Goal: Task Accomplishment & Management: Use online tool/utility

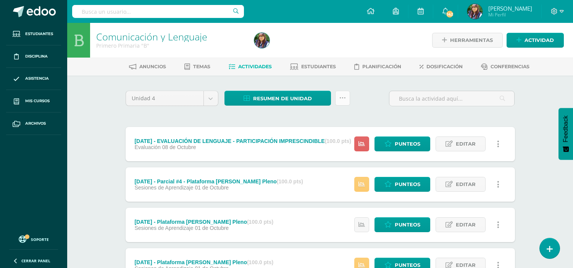
click at [344, 93] on link at bounding box center [342, 98] width 15 height 15
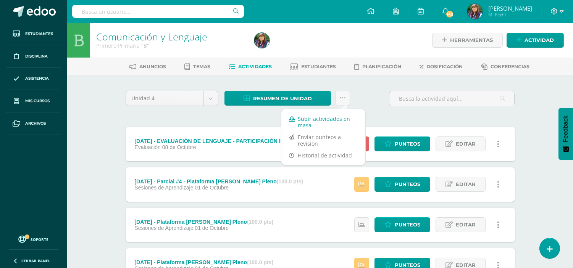
click at [315, 124] on link "Subir actividades en masa" at bounding box center [323, 122] width 84 height 18
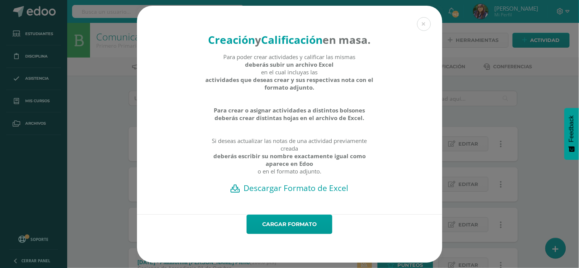
click at [290, 194] on h2 "Descargar Formato de Excel" at bounding box center [289, 188] width 279 height 11
click at [271, 231] on link "Cargar formato" at bounding box center [290, 224] width 86 height 19
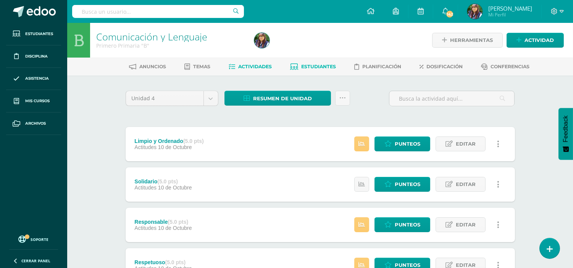
click at [311, 64] on span "Estudiantes" at bounding box center [318, 67] width 35 height 6
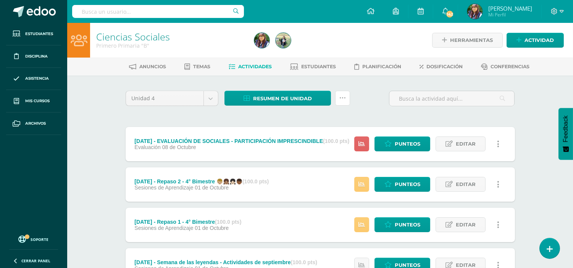
drag, startPoint x: 338, startPoint y: 100, endPoint x: 337, endPoint y: 109, distance: 8.9
click at [338, 100] on link at bounding box center [342, 98] width 15 height 15
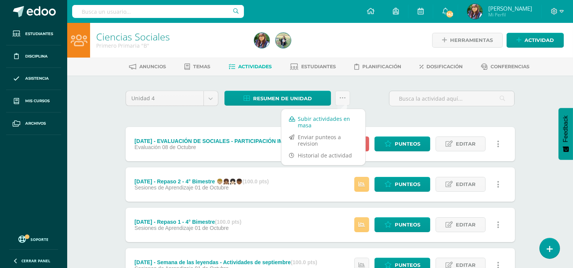
click at [307, 121] on link "Subir actividades en masa" at bounding box center [323, 122] width 84 height 18
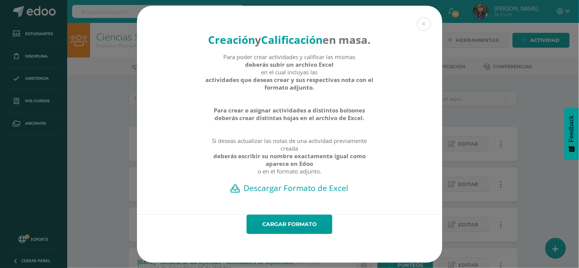
click at [278, 194] on h2 "Descargar Formato de Excel" at bounding box center [289, 188] width 279 height 11
click at [283, 234] on link "Cargar formato" at bounding box center [290, 224] width 86 height 19
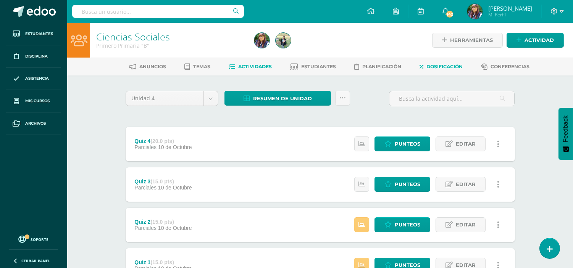
click at [428, 65] on link "Dosificación" at bounding box center [441, 67] width 43 height 12
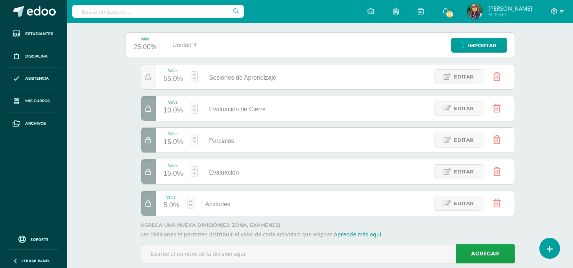
scroll to position [101, 0]
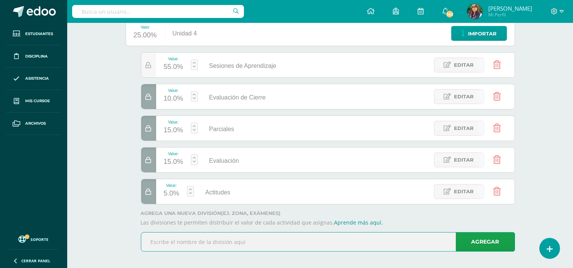
click at [297, 245] on input "text" at bounding box center [327, 242] width 373 height 19
type input "Proyectos"
click at [476, 238] on link "Agregar" at bounding box center [485, 241] width 59 height 19
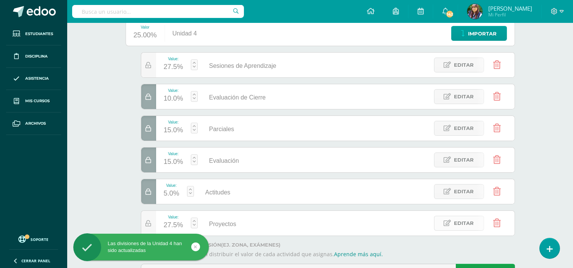
click at [450, 229] on link "Editar" at bounding box center [459, 223] width 50 height 15
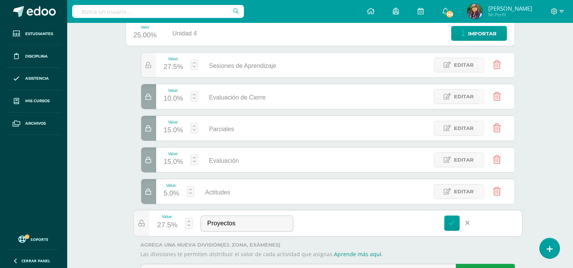
click at [188, 226] on link at bounding box center [188, 223] width 7 height 11
drag, startPoint x: 144, startPoint y: 201, endPoint x: 136, endPoint y: 203, distance: 8.7
click at [136, 203] on div at bounding box center [136, 203] width 6 height 10
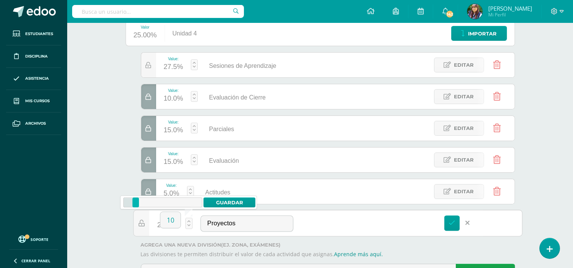
type input "10"
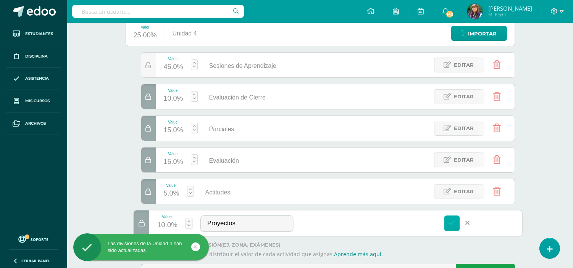
click at [451, 223] on icon at bounding box center [452, 223] width 7 height 7
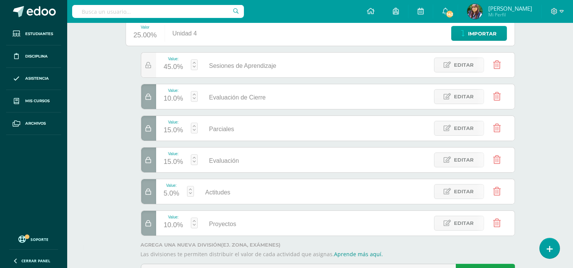
click at [195, 162] on link at bounding box center [194, 160] width 7 height 11
drag, startPoint x: 143, startPoint y: 140, endPoint x: 139, endPoint y: 140, distance: 4.2
click at [139, 140] on div at bounding box center [138, 140] width 6 height 10
drag, startPoint x: 180, startPoint y: 157, endPoint x: 170, endPoint y: 157, distance: 9.9
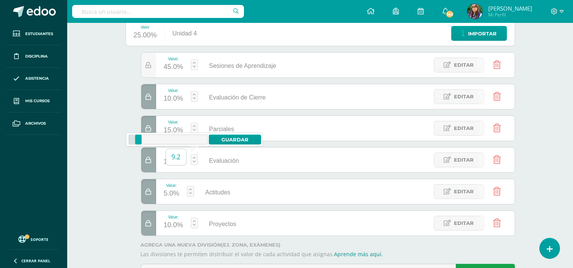
click at [170, 157] on input "9.2" at bounding box center [176, 157] width 20 height 16
click at [224, 141] on link "Guardar" at bounding box center [235, 140] width 52 height 10
type input "10"
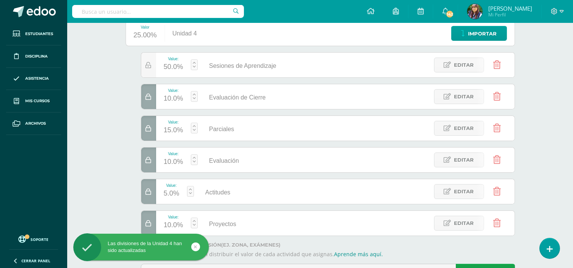
click at [193, 130] on link at bounding box center [194, 128] width 7 height 11
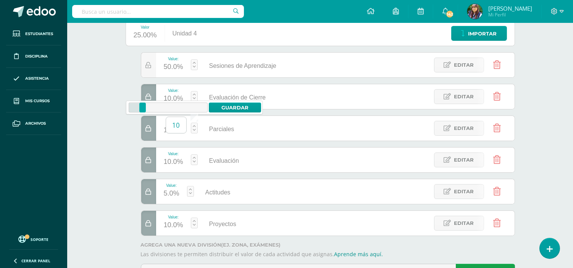
type input "10"
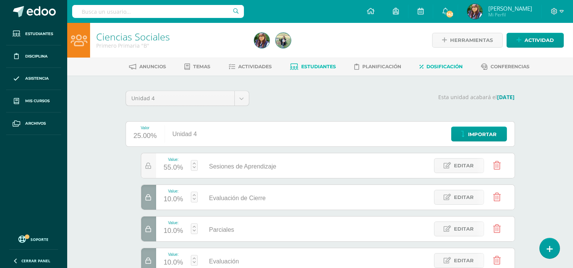
click at [296, 64] on icon at bounding box center [294, 67] width 8 height 6
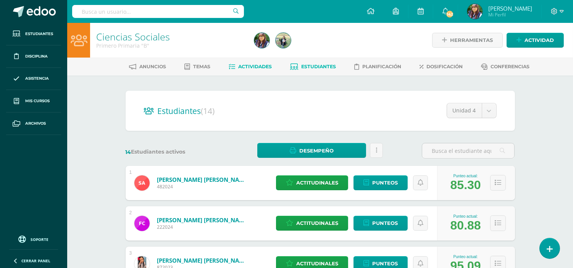
click at [257, 65] on span "Actividades" at bounding box center [255, 67] width 34 height 6
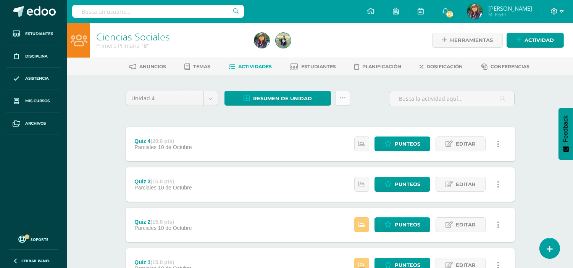
click at [342, 97] on icon at bounding box center [342, 98] width 6 height 6
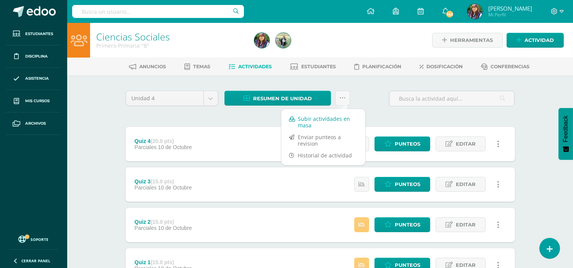
click at [328, 119] on link "Subir actividades en masa" at bounding box center [323, 122] width 84 height 18
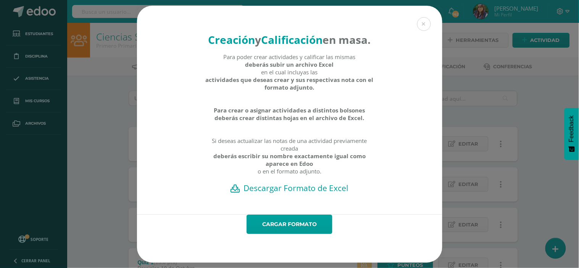
click at [317, 194] on h2 "Descargar Formato de Excel" at bounding box center [289, 188] width 279 height 11
click at [266, 234] on link "Cargar formato" at bounding box center [290, 224] width 86 height 19
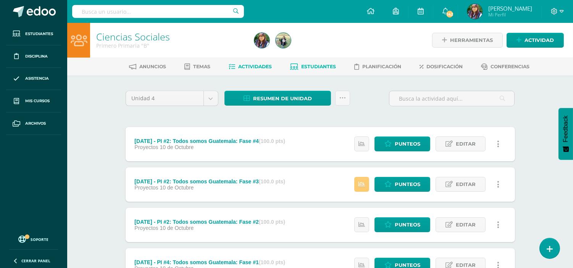
click at [310, 66] on span "Estudiantes" at bounding box center [318, 67] width 35 height 6
